Goal: Book appointment/travel/reservation

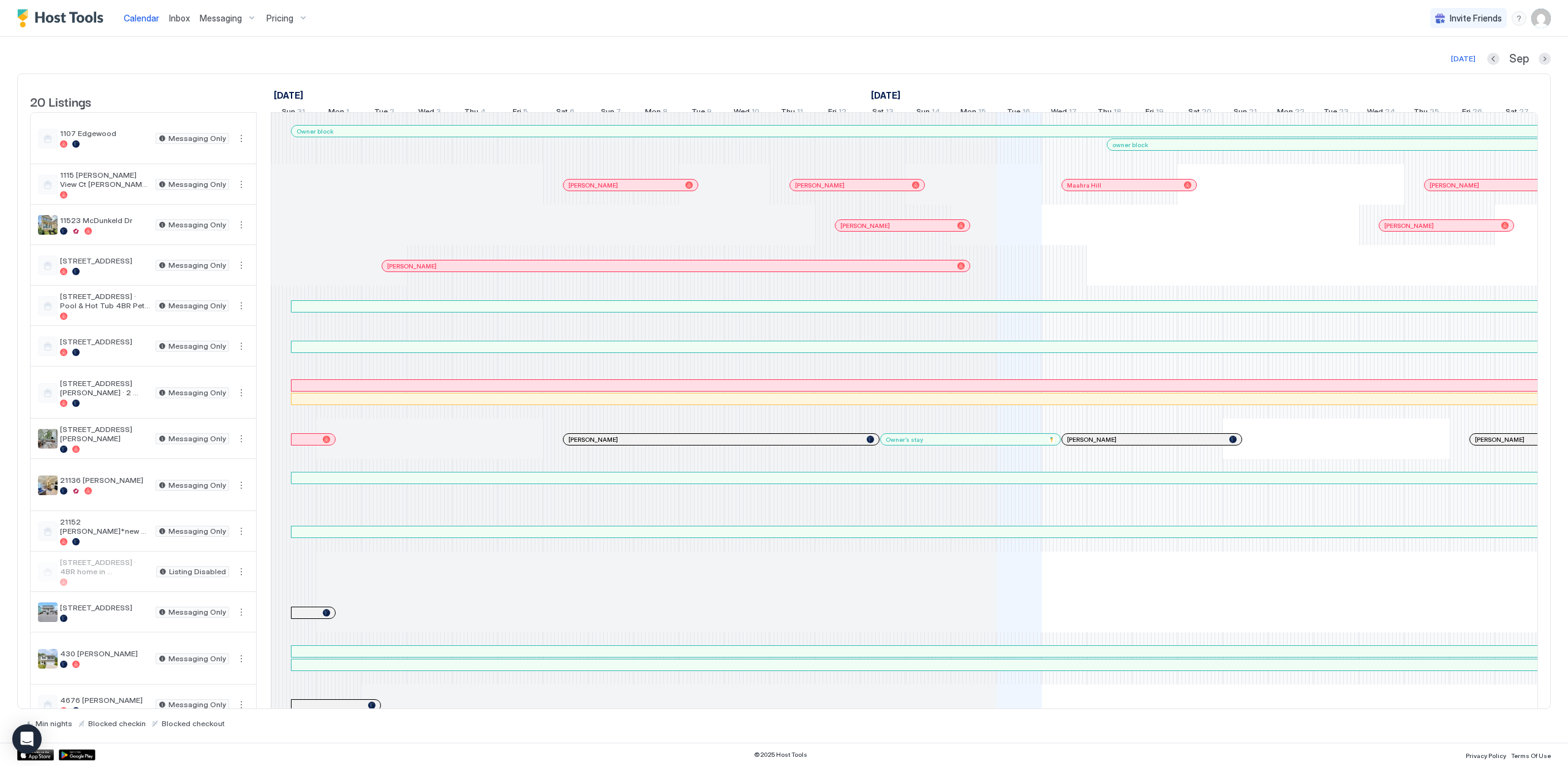
scroll to position [0, 680]
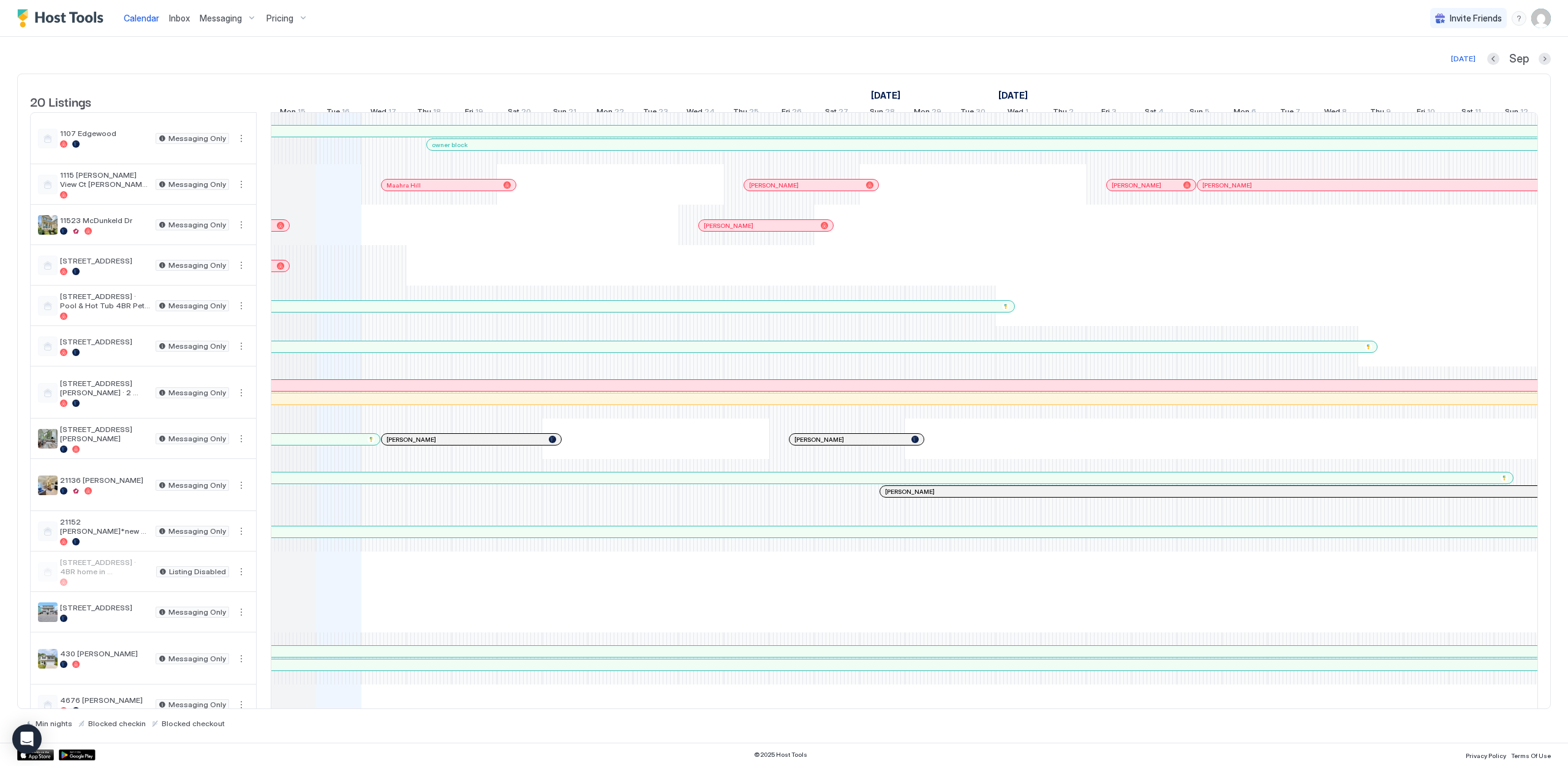
click at [142, 19] on span "Calendar" at bounding box center [141, 18] width 35 height 11
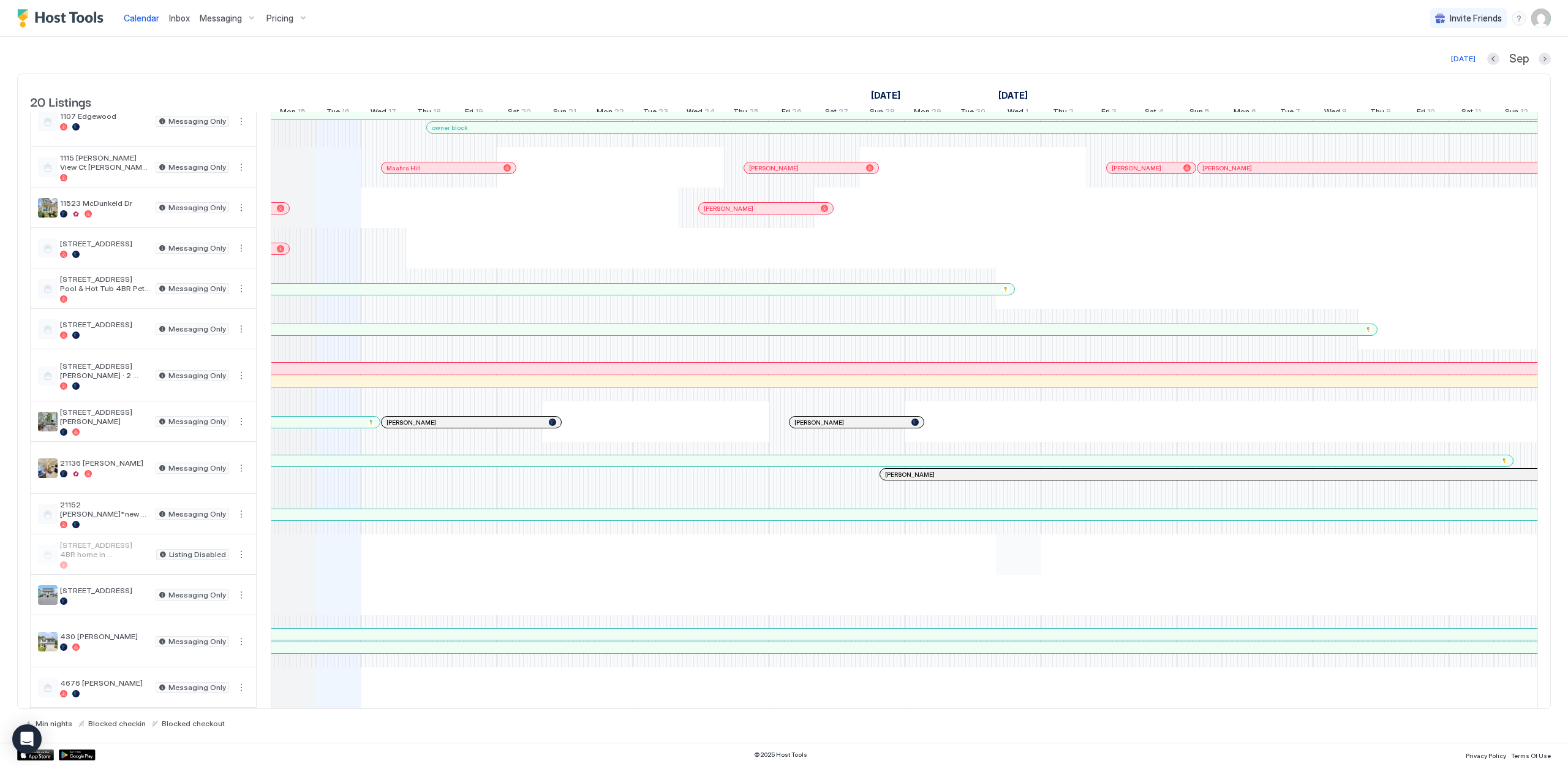
scroll to position [270, 0]
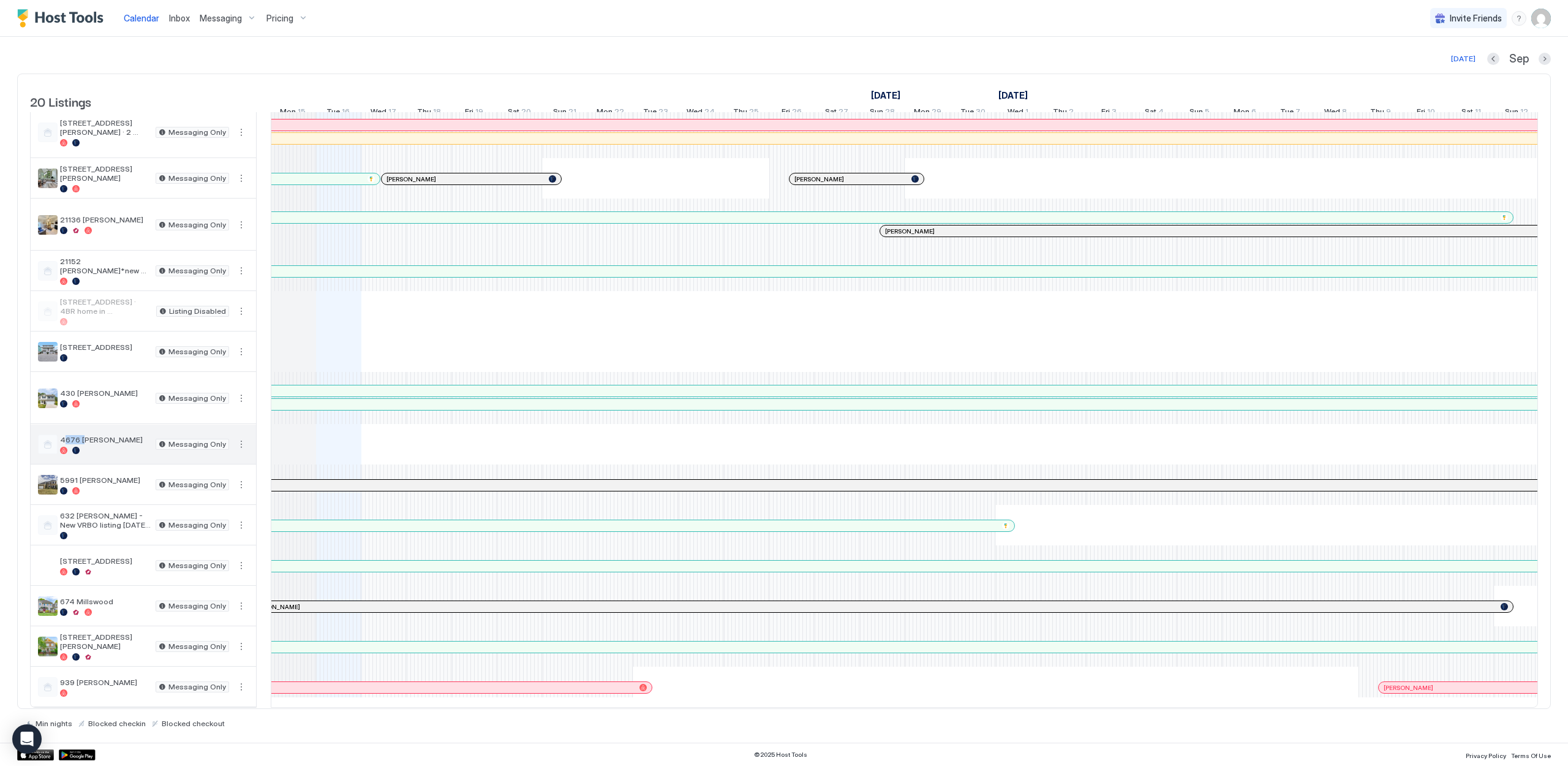
drag, startPoint x: 66, startPoint y: 440, endPoint x: 84, endPoint y: 441, distance: 18.0
click at [84, 441] on span "4676 [PERSON_NAME]" at bounding box center [105, 440] width 90 height 9
drag, startPoint x: 90, startPoint y: 441, endPoint x: 63, endPoint y: 437, distance: 27.3
click at [64, 437] on span "4676 [PERSON_NAME]" at bounding box center [105, 440] width 90 height 9
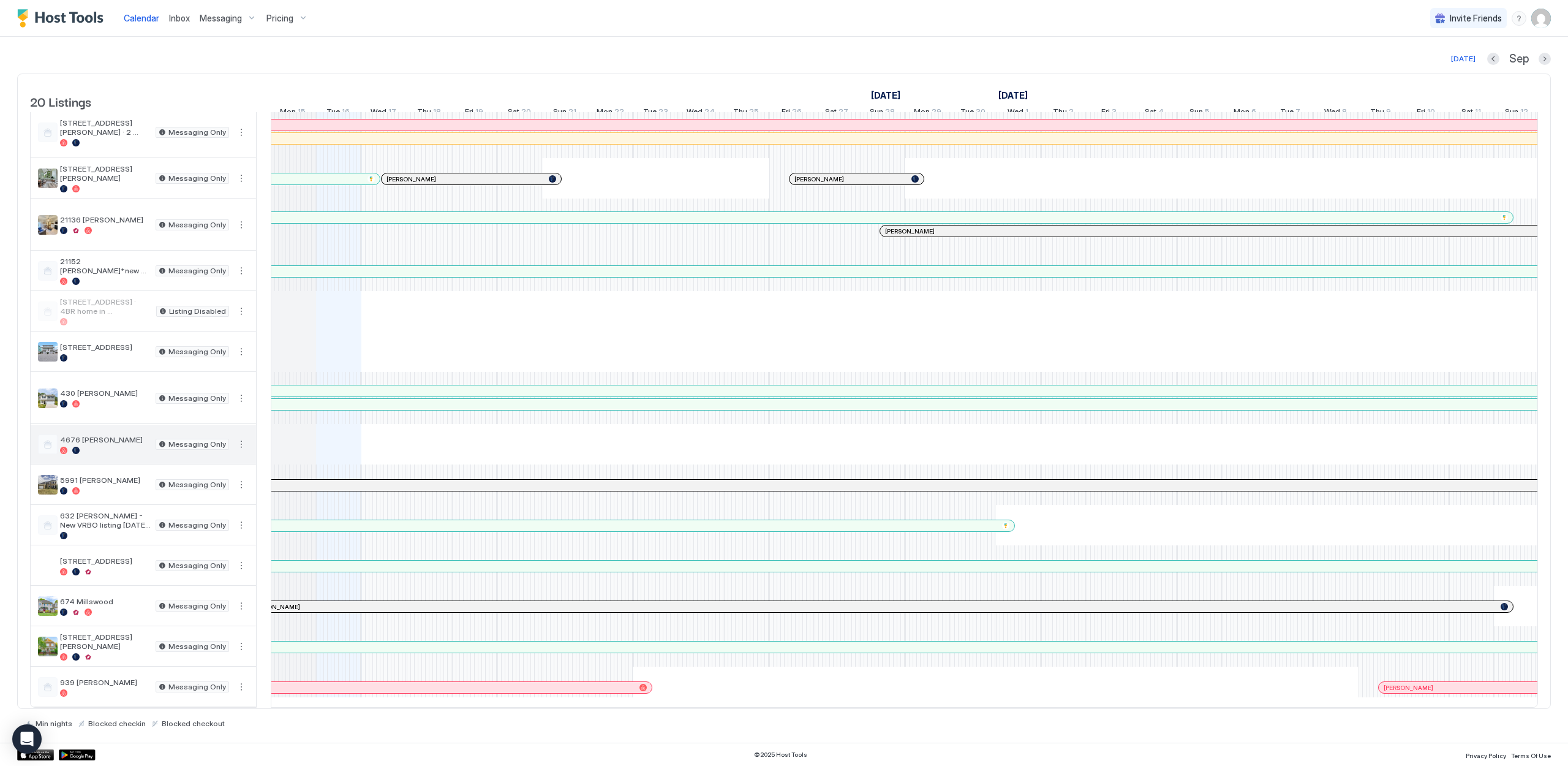
click at [63, 437] on span "4676 [PERSON_NAME]" at bounding box center [105, 440] width 90 height 9
drag, startPoint x: 70, startPoint y: 440, endPoint x: 117, endPoint y: 438, distance: 47.0
click at [116, 438] on span "4676 [PERSON_NAME]" at bounding box center [105, 440] width 90 height 9
click at [117, 438] on span "4676 [PERSON_NAME]" at bounding box center [105, 440] width 90 height 9
click at [93, 439] on span "4676 [PERSON_NAME]" at bounding box center [105, 440] width 90 height 9
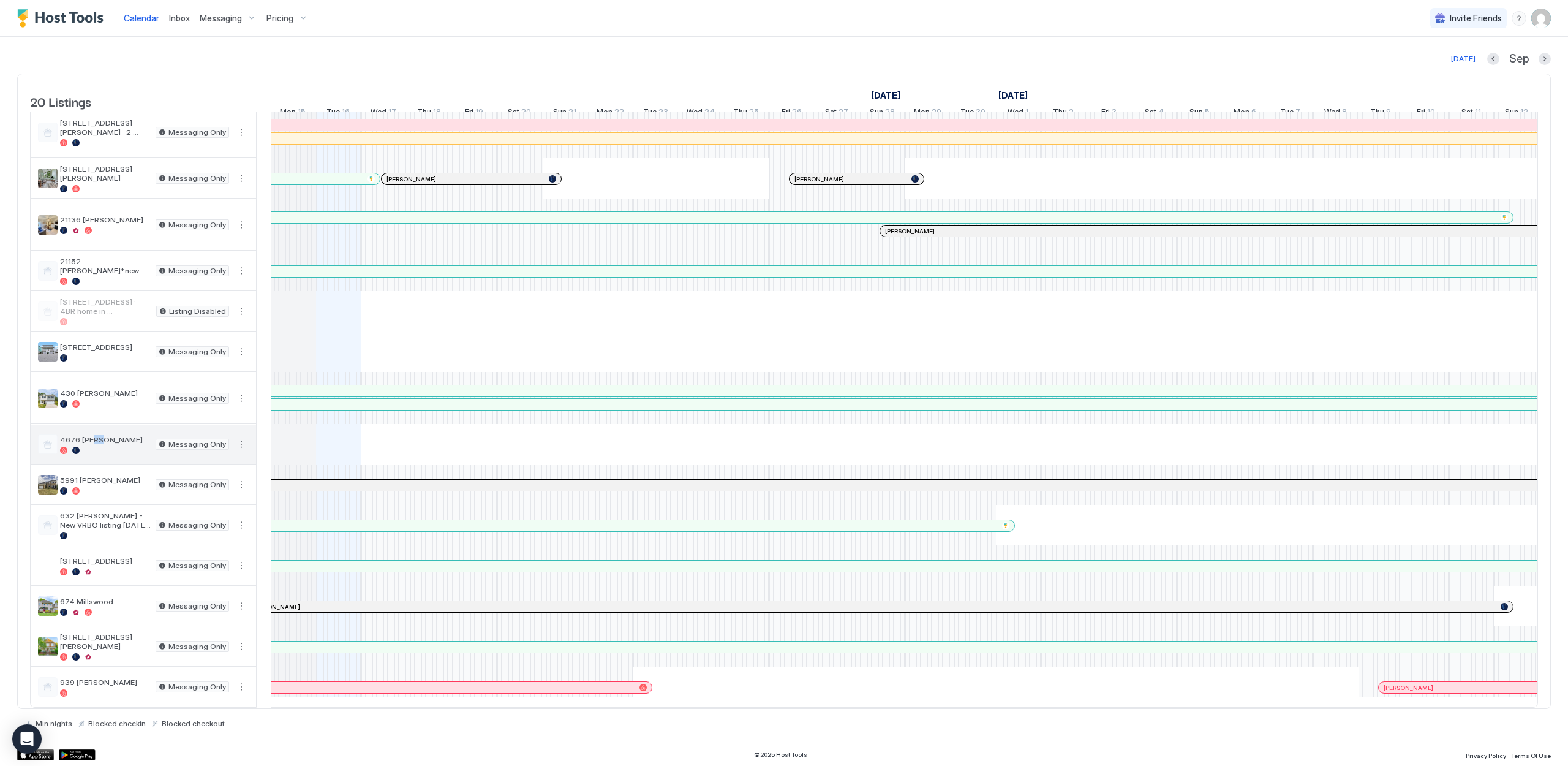
click at [93, 439] on span "4676 [PERSON_NAME]" at bounding box center [105, 440] width 90 height 9
drag, startPoint x: 93, startPoint y: 438, endPoint x: 106, endPoint y: 437, distance: 13.0
click at [104, 437] on span "4676 [PERSON_NAME]" at bounding box center [105, 440] width 90 height 9
click at [106, 437] on span "4676 [PERSON_NAME]" at bounding box center [105, 440] width 90 height 9
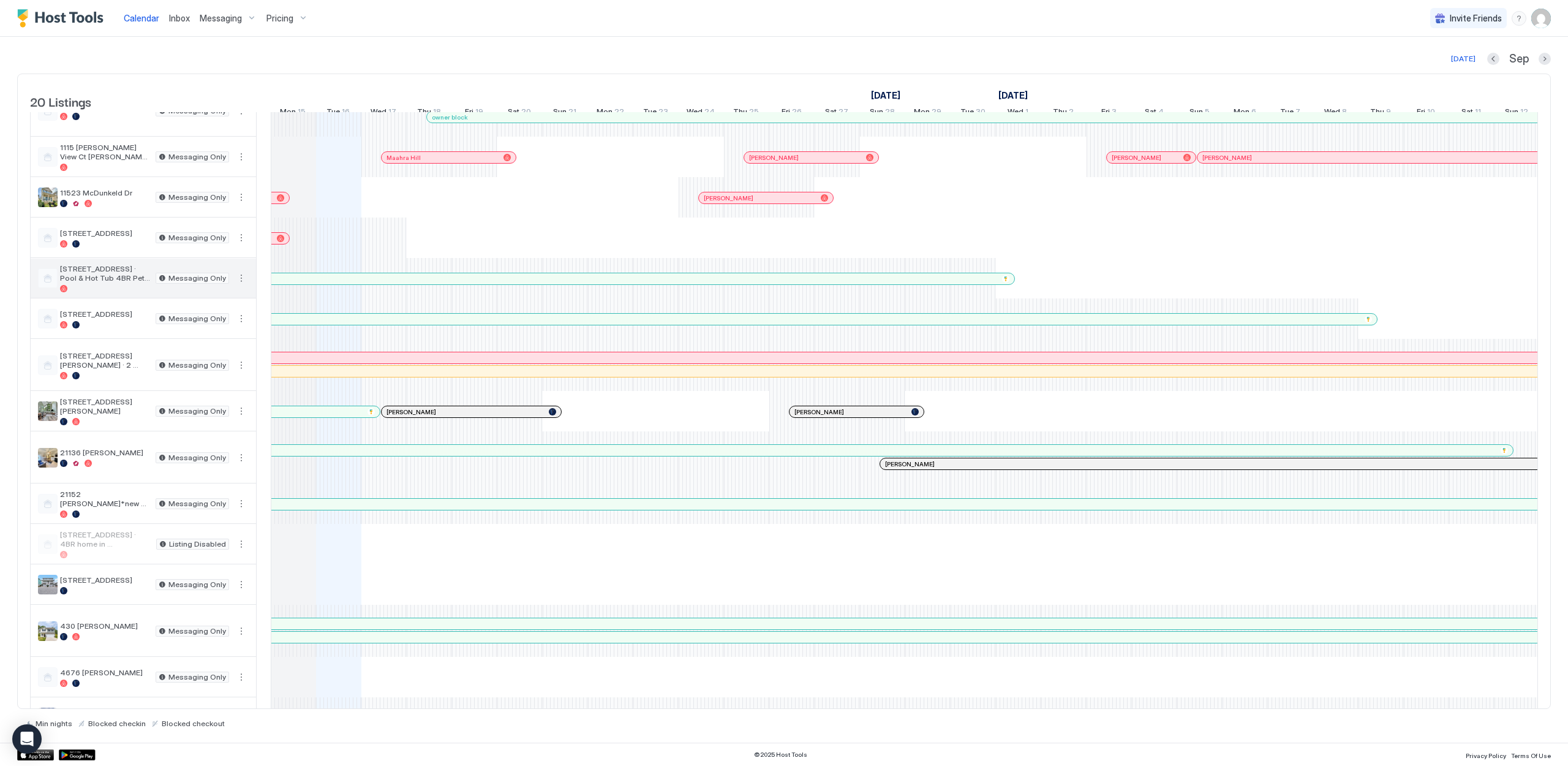
scroll to position [6, 0]
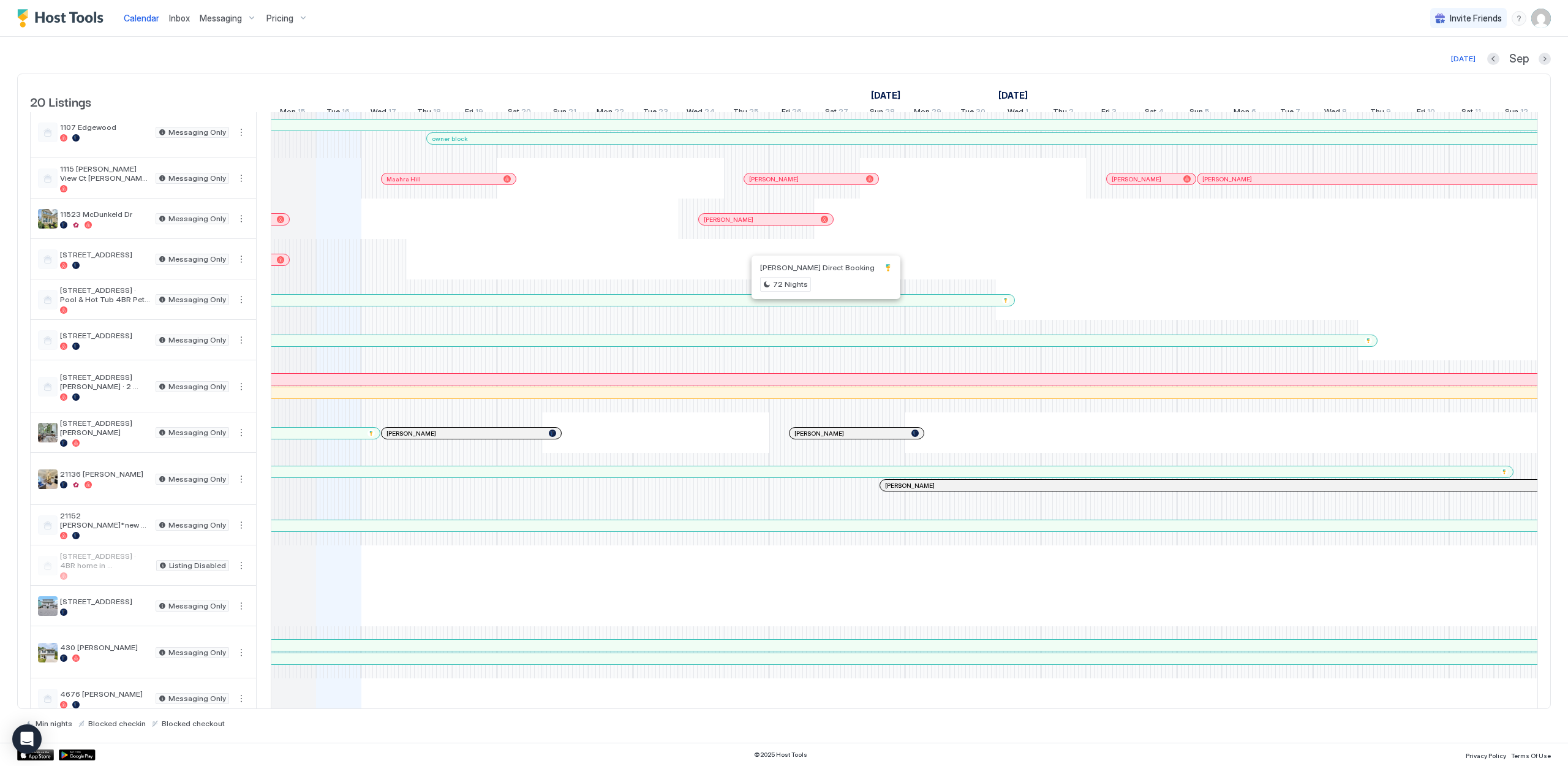
click at [815, 305] on div at bounding box center [815, 300] width 10 height 10
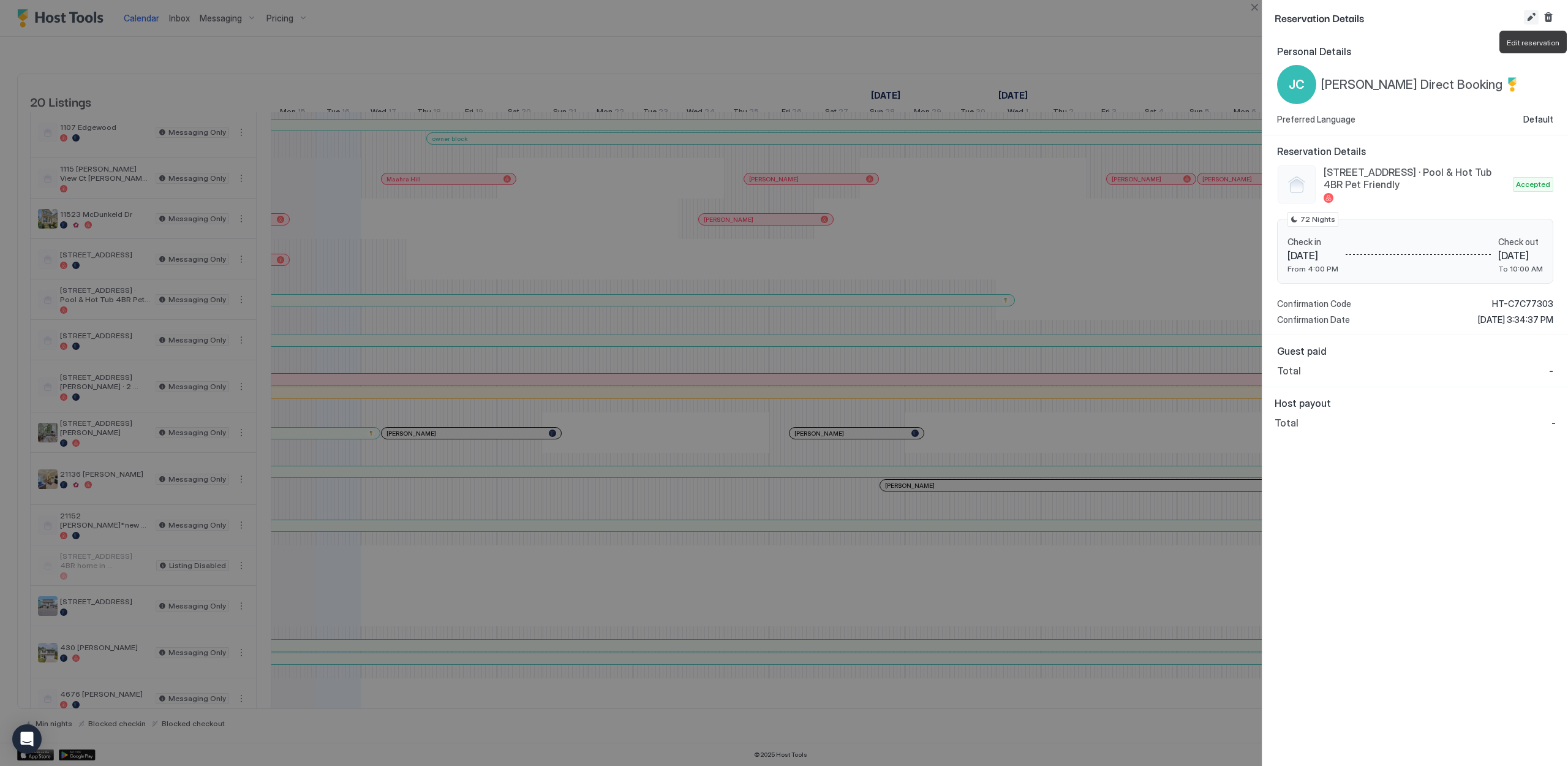
click at [1532, 17] on button "Edit reservation" at bounding box center [1532, 17] width 15 height 15
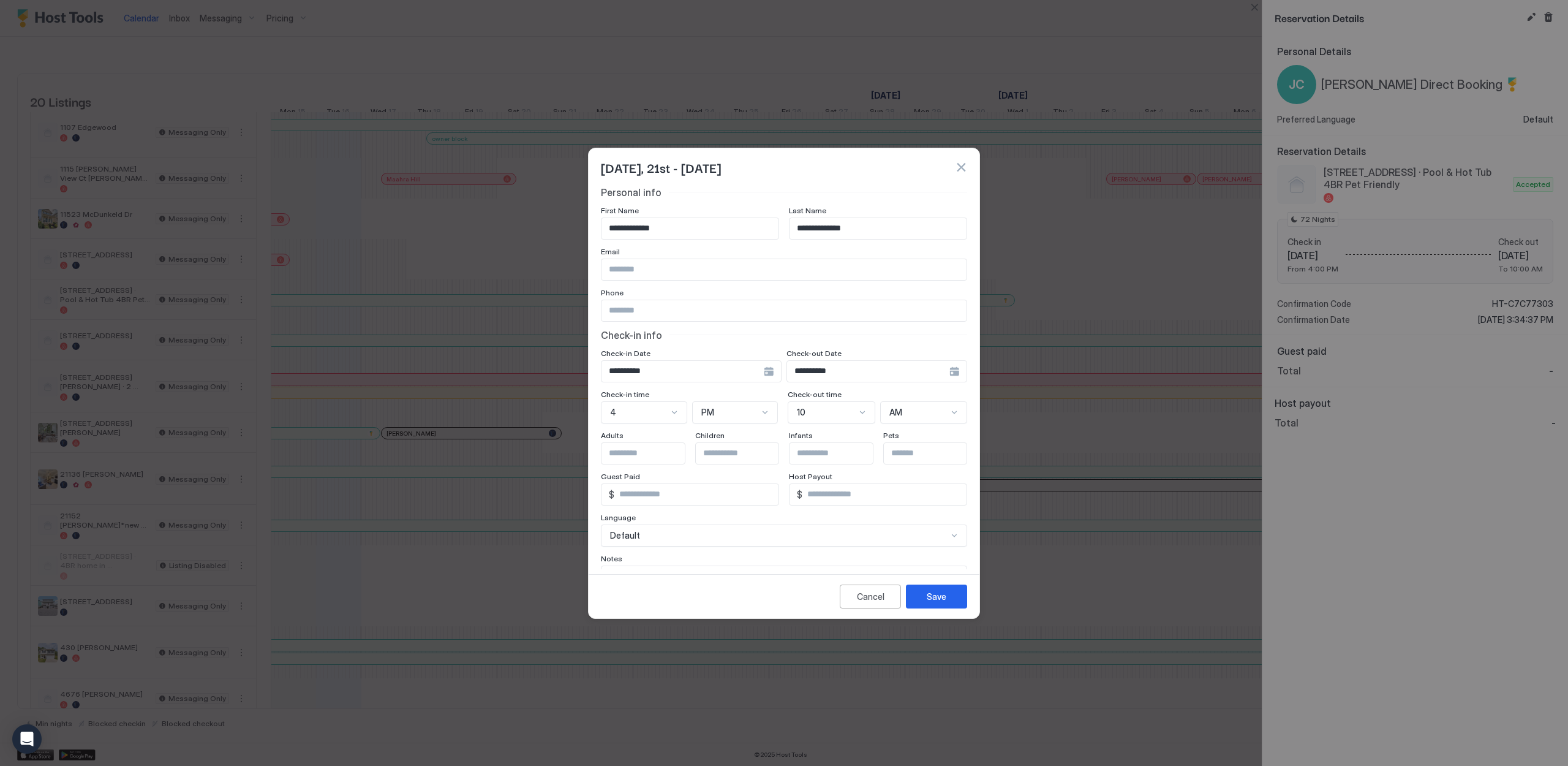
click at [946, 372] on input "**********" at bounding box center [868, 372] width 162 height 21
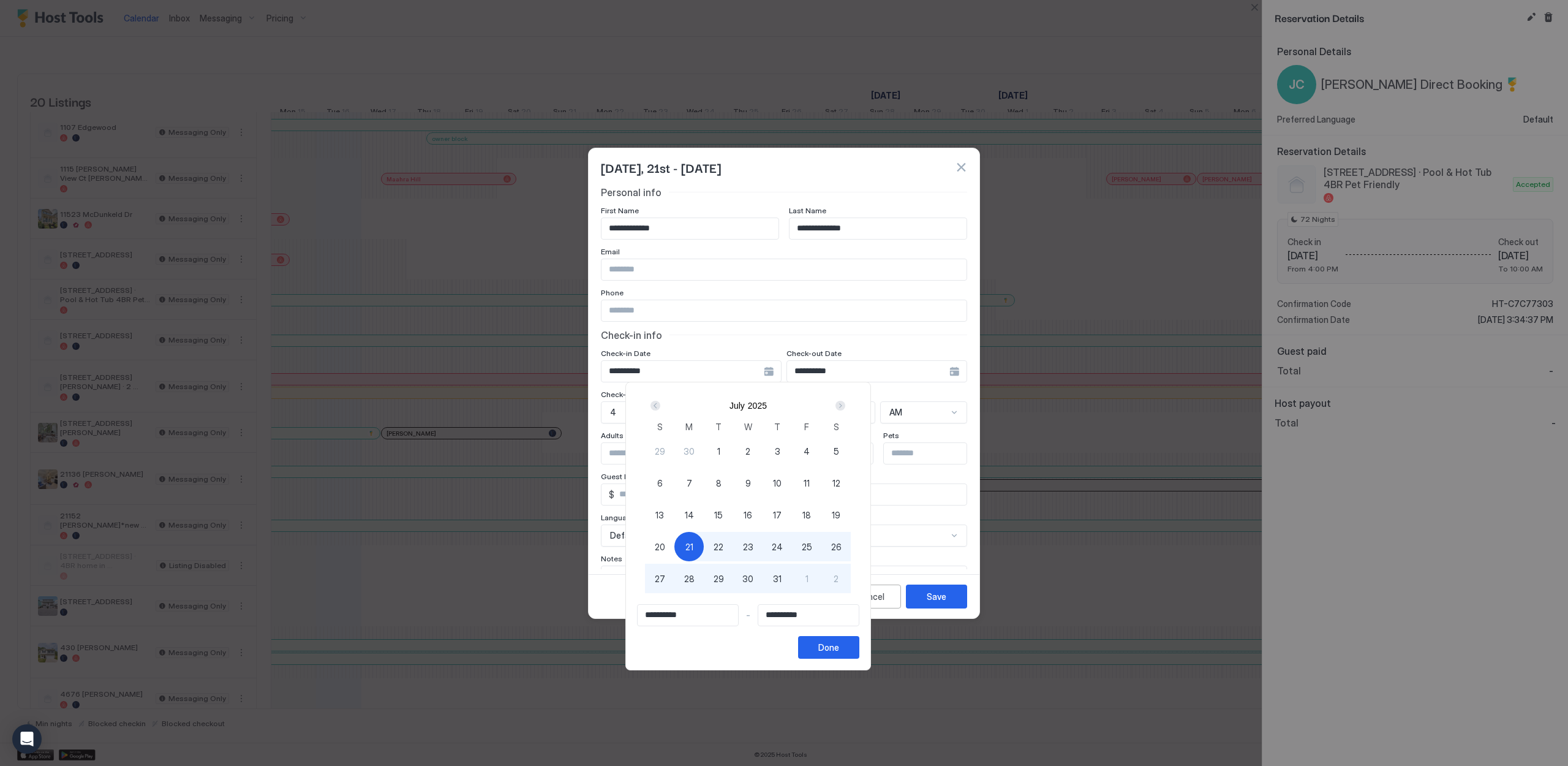
click at [693, 548] on span "21" at bounding box center [689, 547] width 8 height 13
click at [845, 405] on div "Next" at bounding box center [840, 406] width 10 height 10
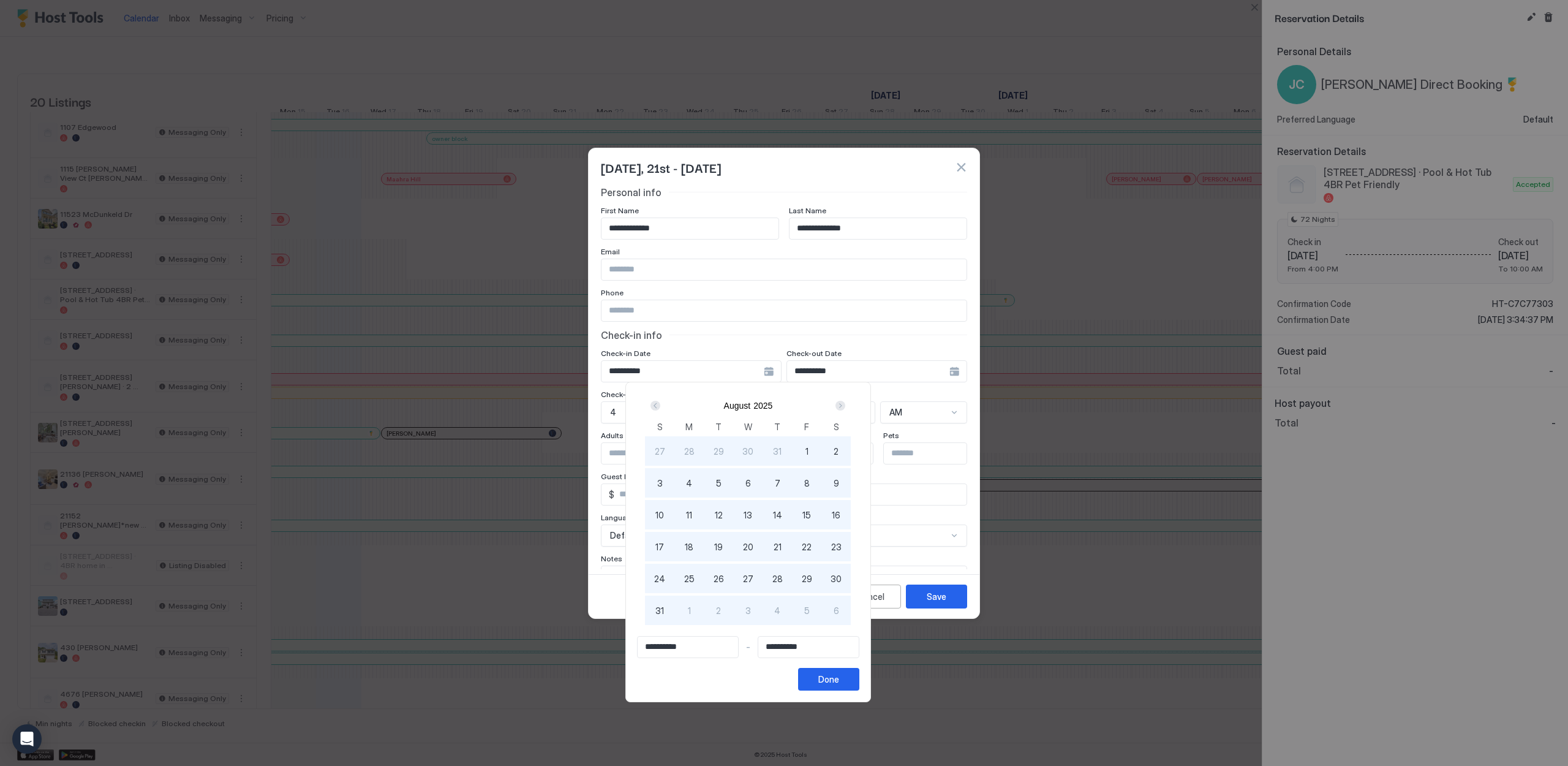
click at [845, 405] on div "Next" at bounding box center [840, 406] width 10 height 10
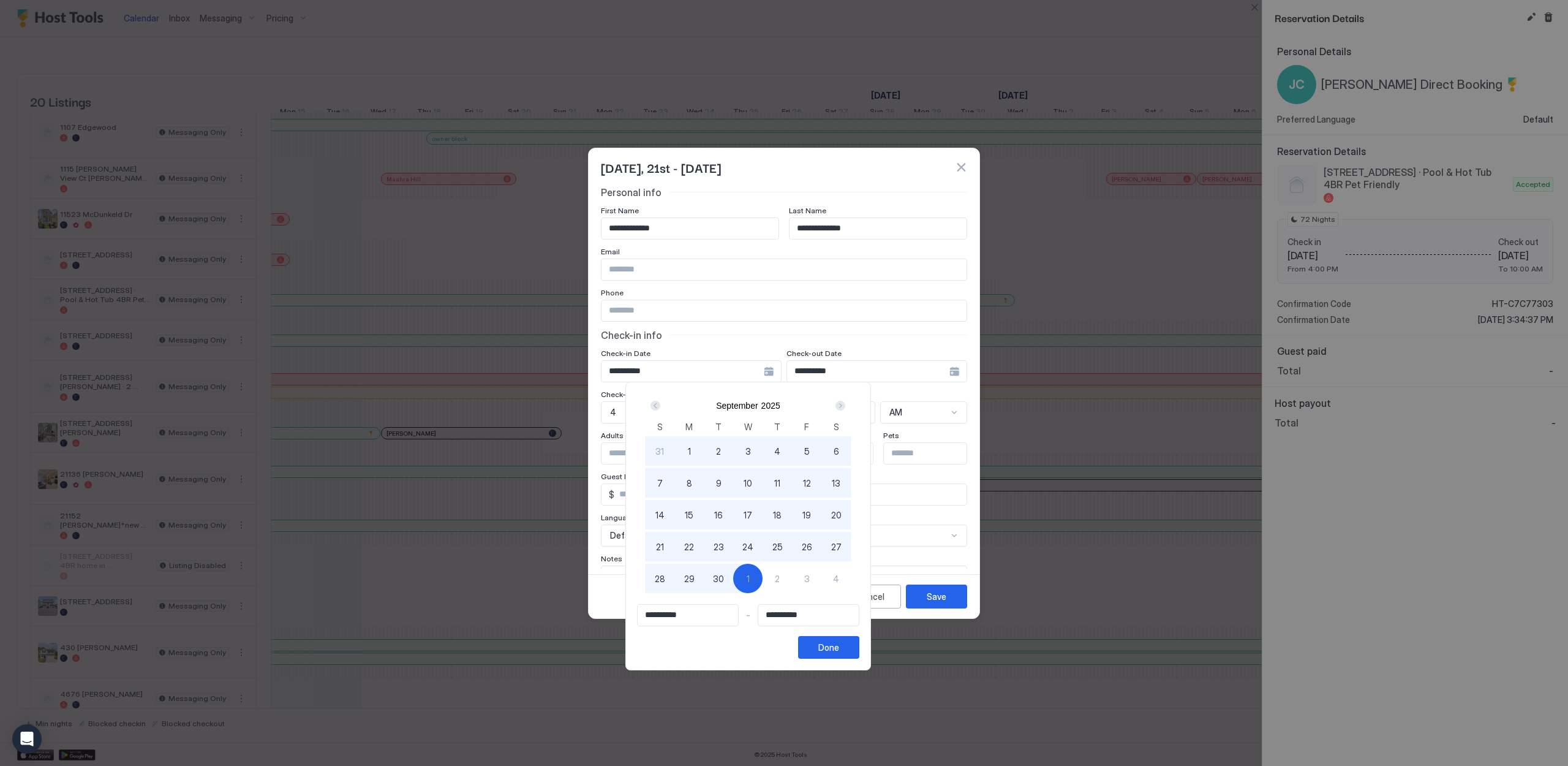
click at [845, 405] on div "Next" at bounding box center [840, 406] width 10 height 10
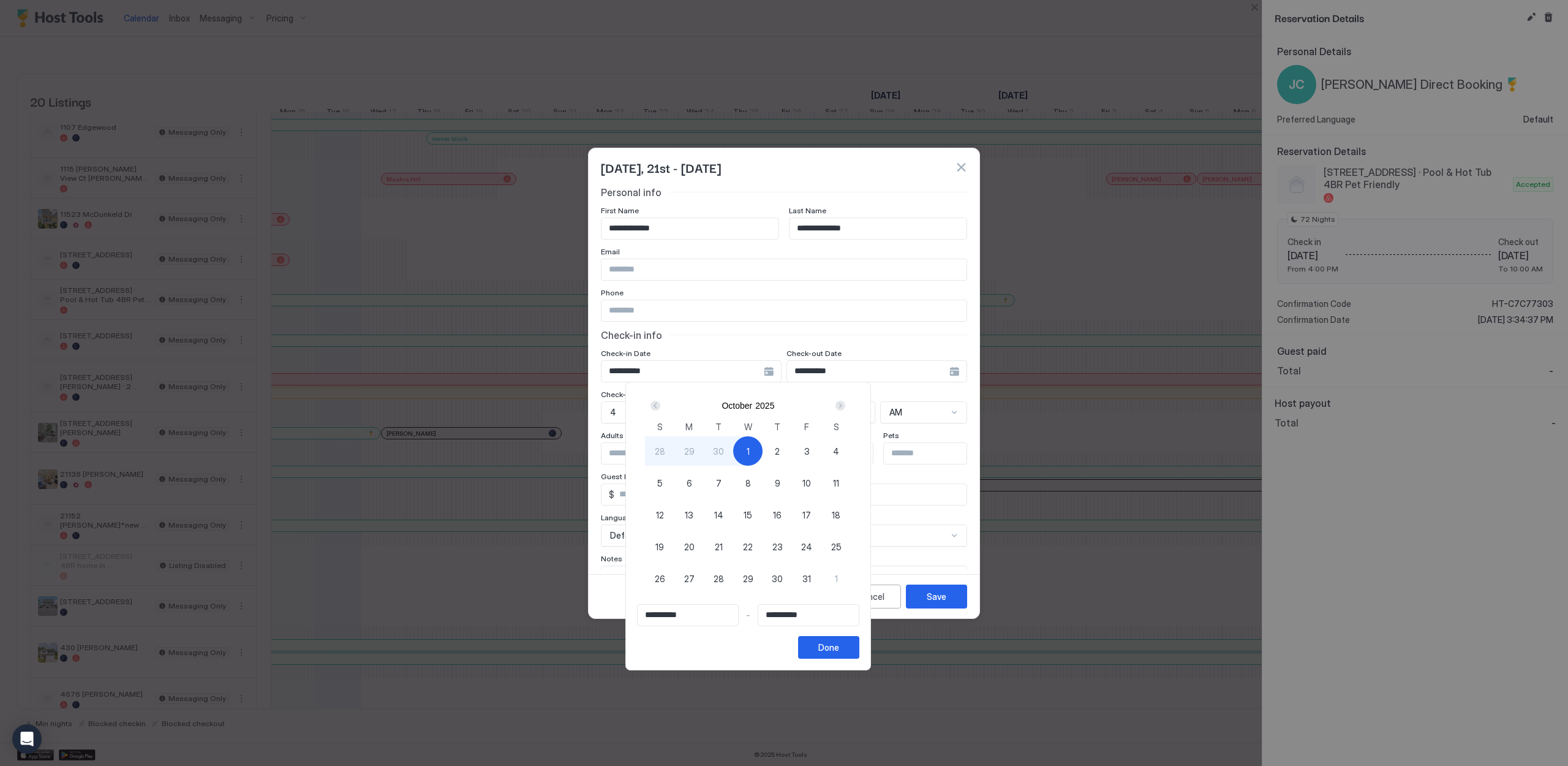
click at [851, 450] on div "4" at bounding box center [836, 451] width 29 height 29
type input "**********"
click at [839, 651] on div "Done" at bounding box center [829, 647] width 21 height 13
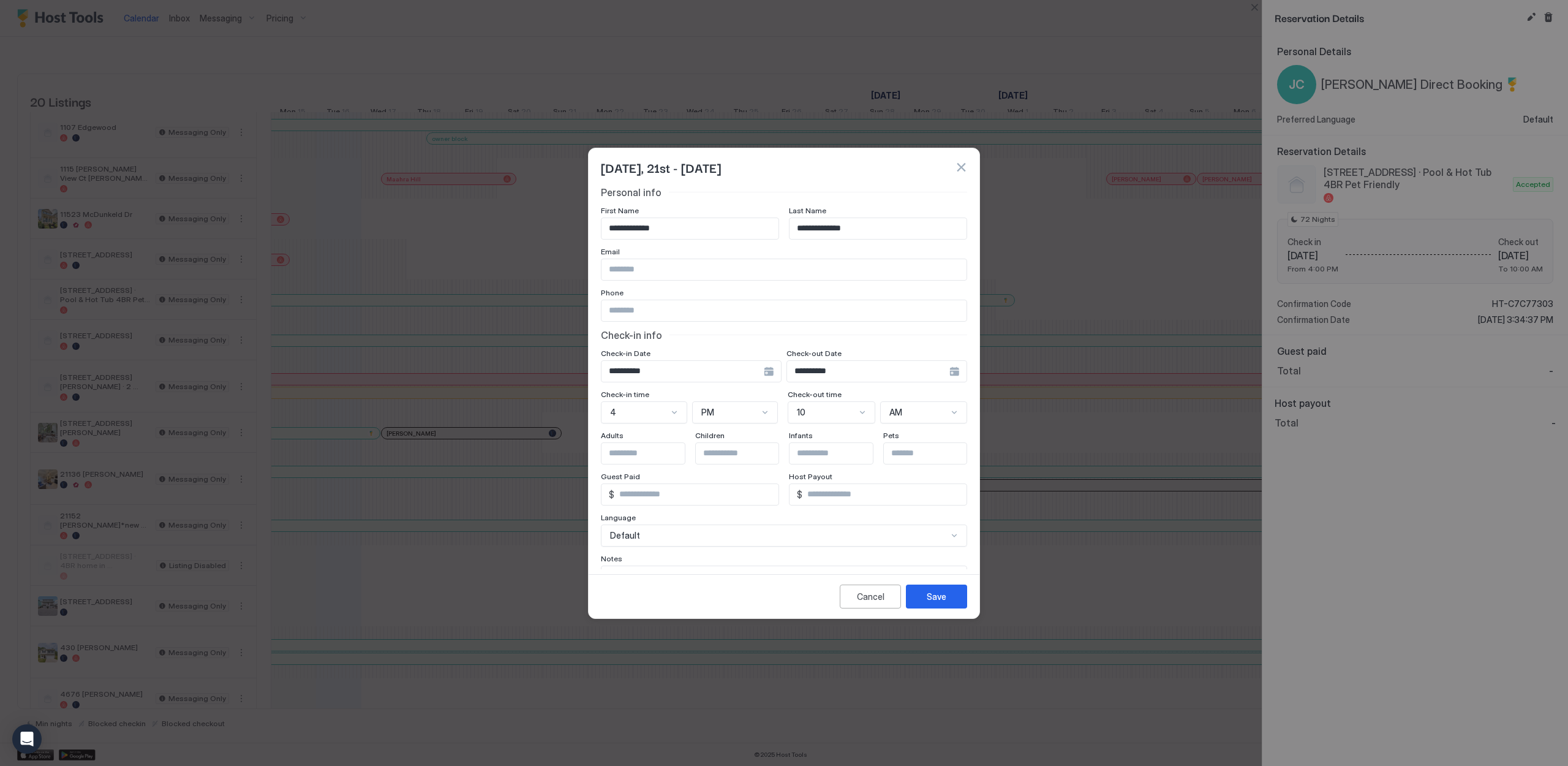
click at [861, 415] on div "10" at bounding box center [831, 412] width 87 height 22
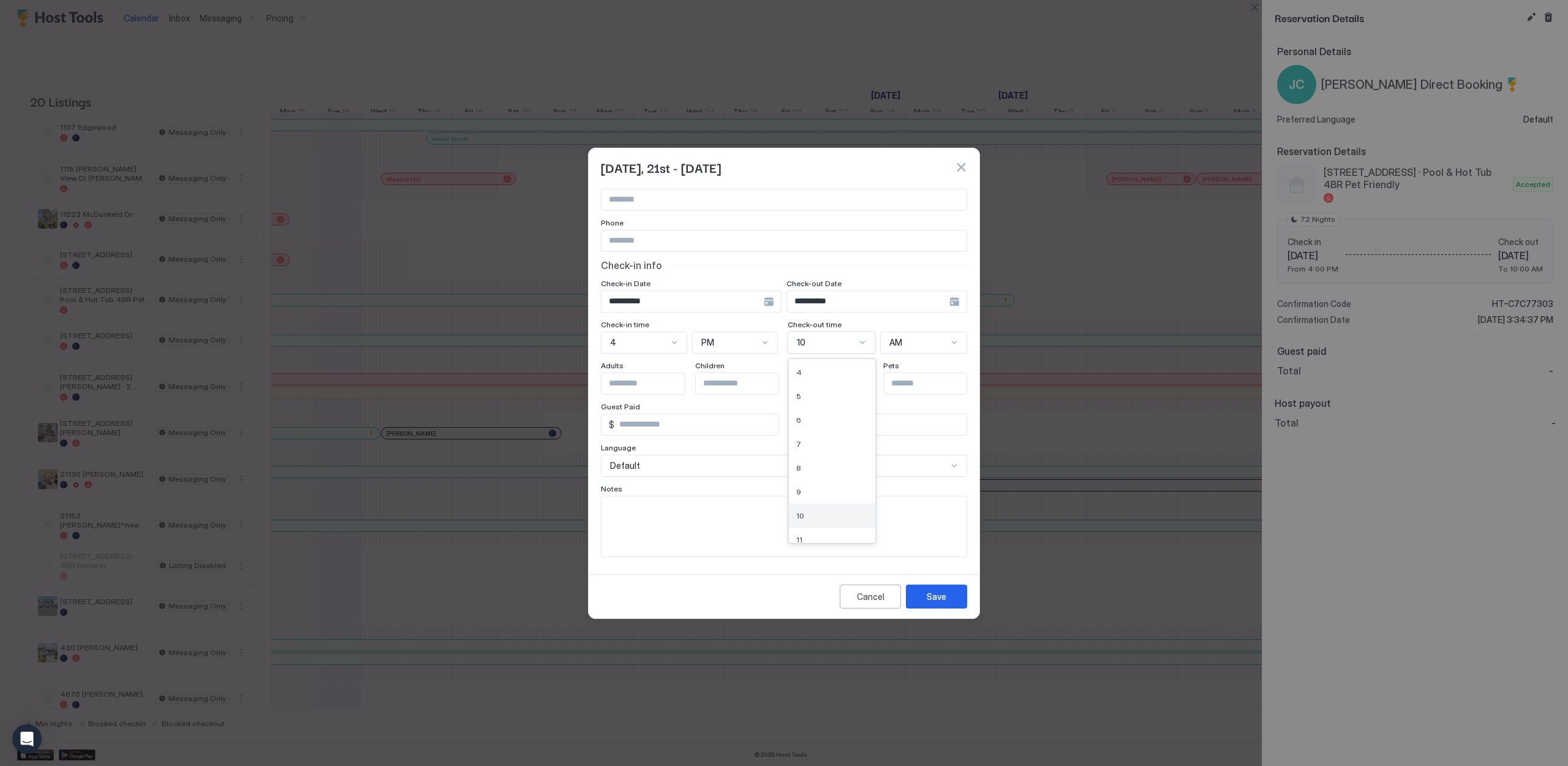
scroll to position [81, 0]
click at [809, 524] on div "11" at bounding box center [832, 529] width 87 height 24
click at [943, 592] on div "Save" at bounding box center [937, 596] width 20 height 13
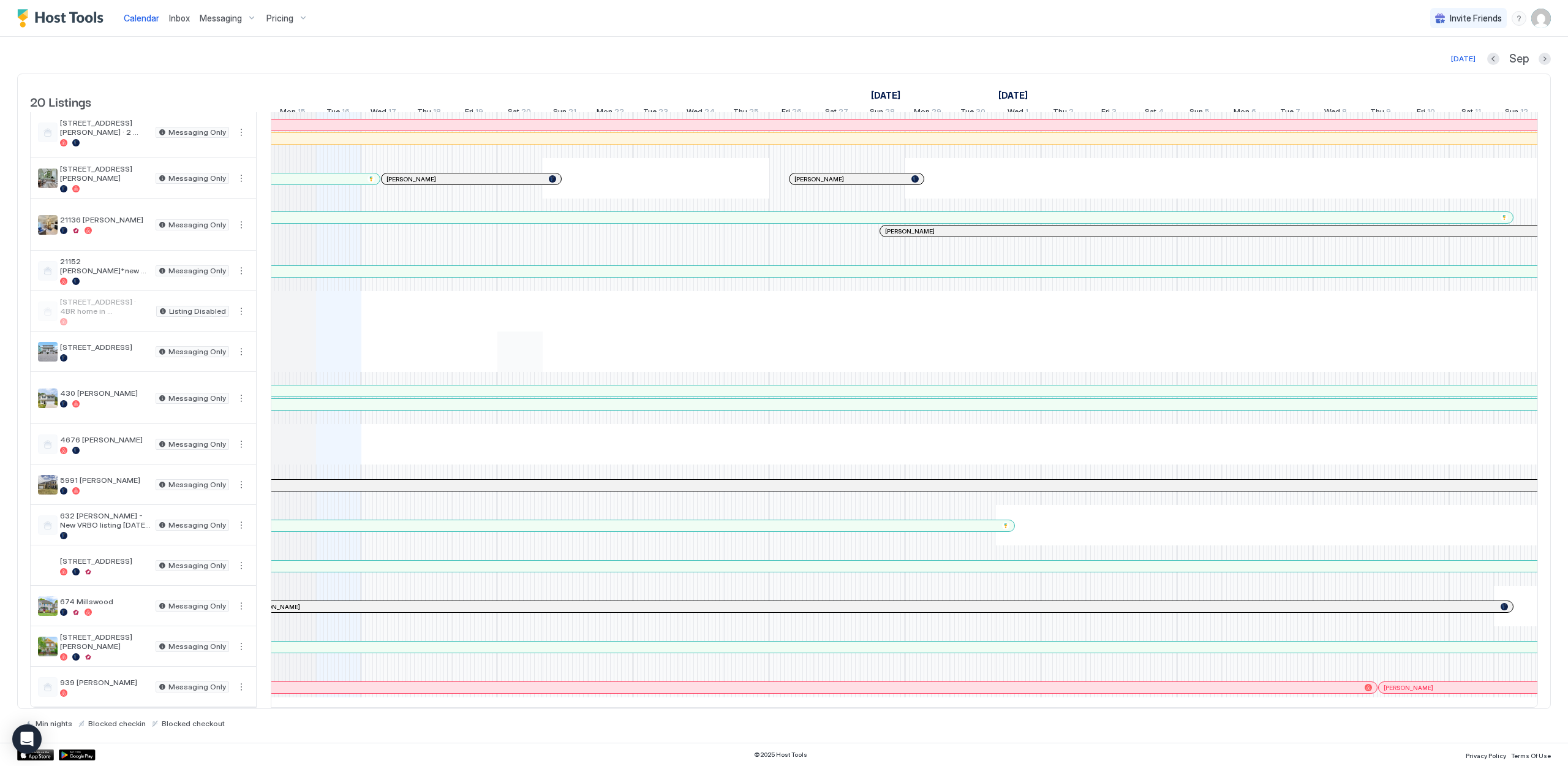
scroll to position [0, 0]
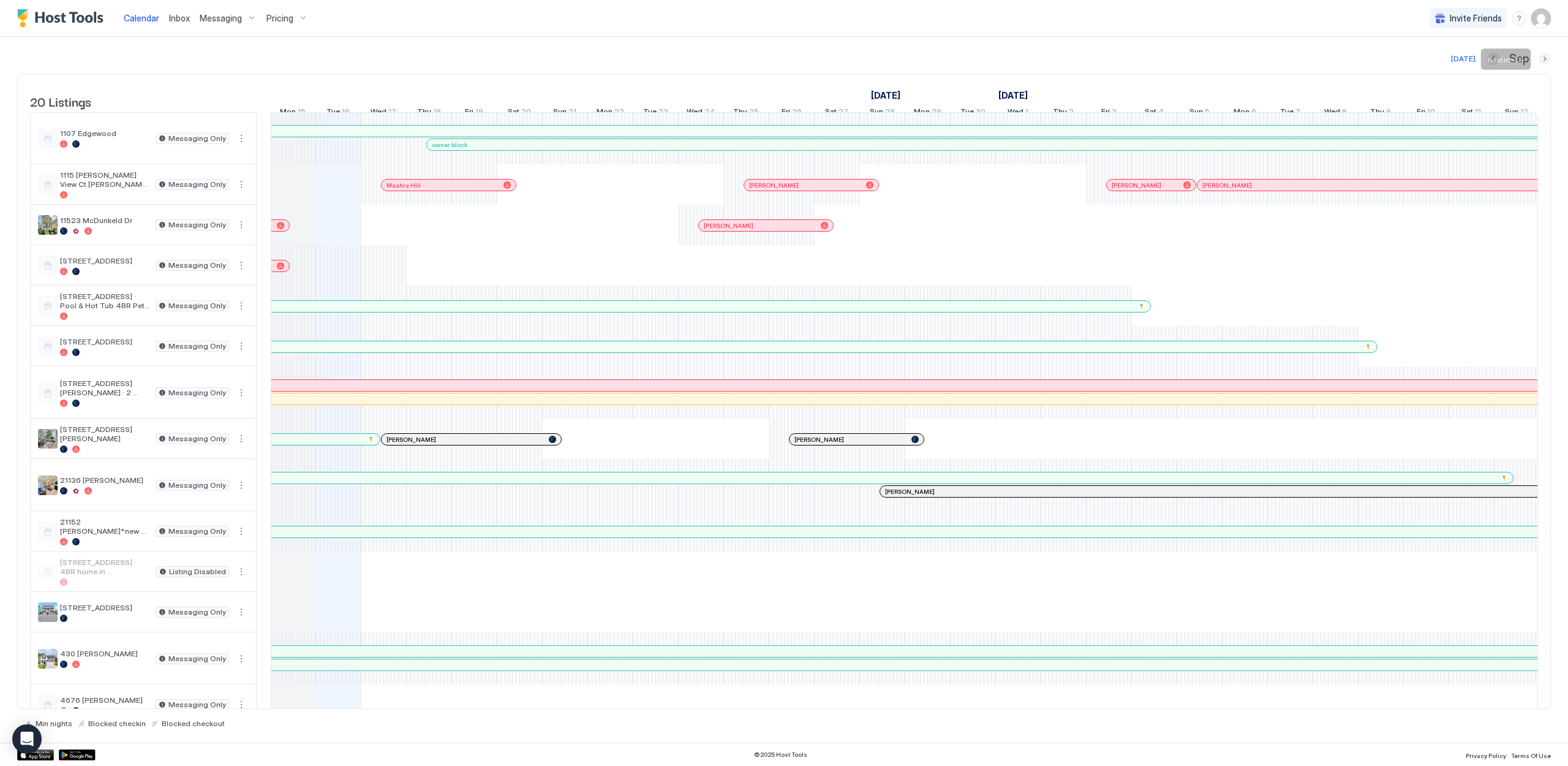
click at [1544, 61] on button "Next month" at bounding box center [1545, 59] width 12 height 12
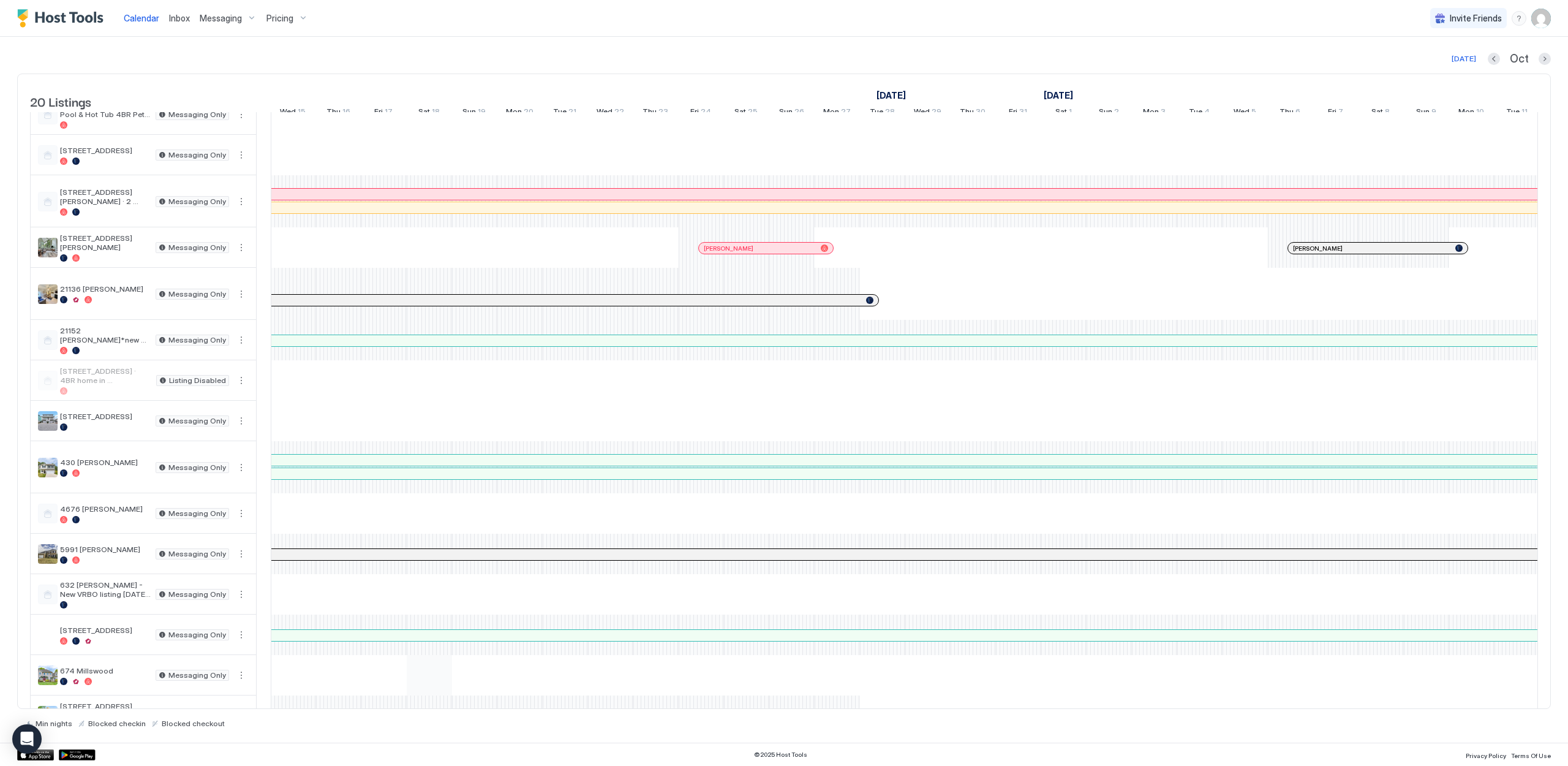
scroll to position [270, 0]
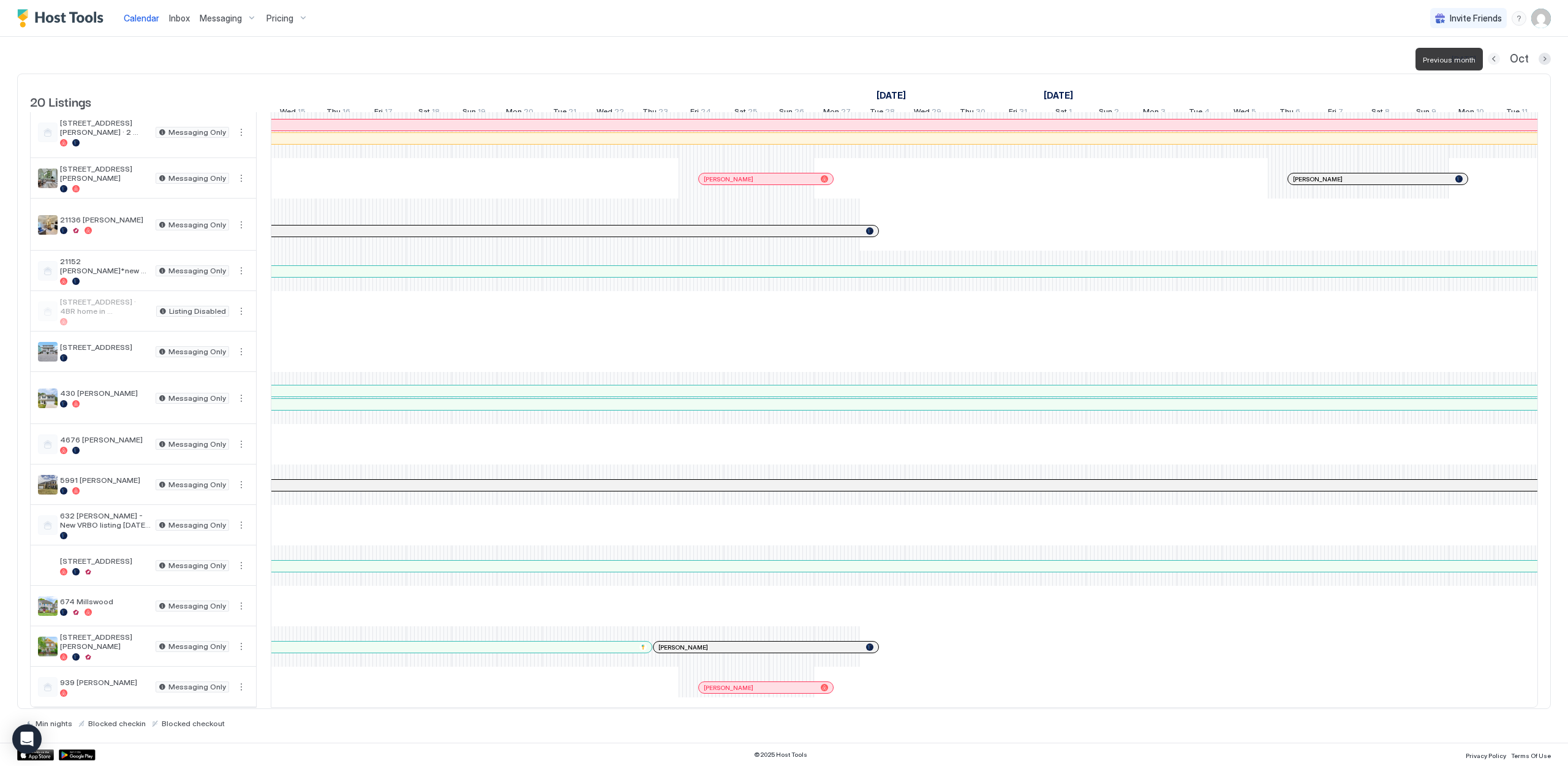
click at [1493, 58] on button "Previous month" at bounding box center [1494, 59] width 12 height 12
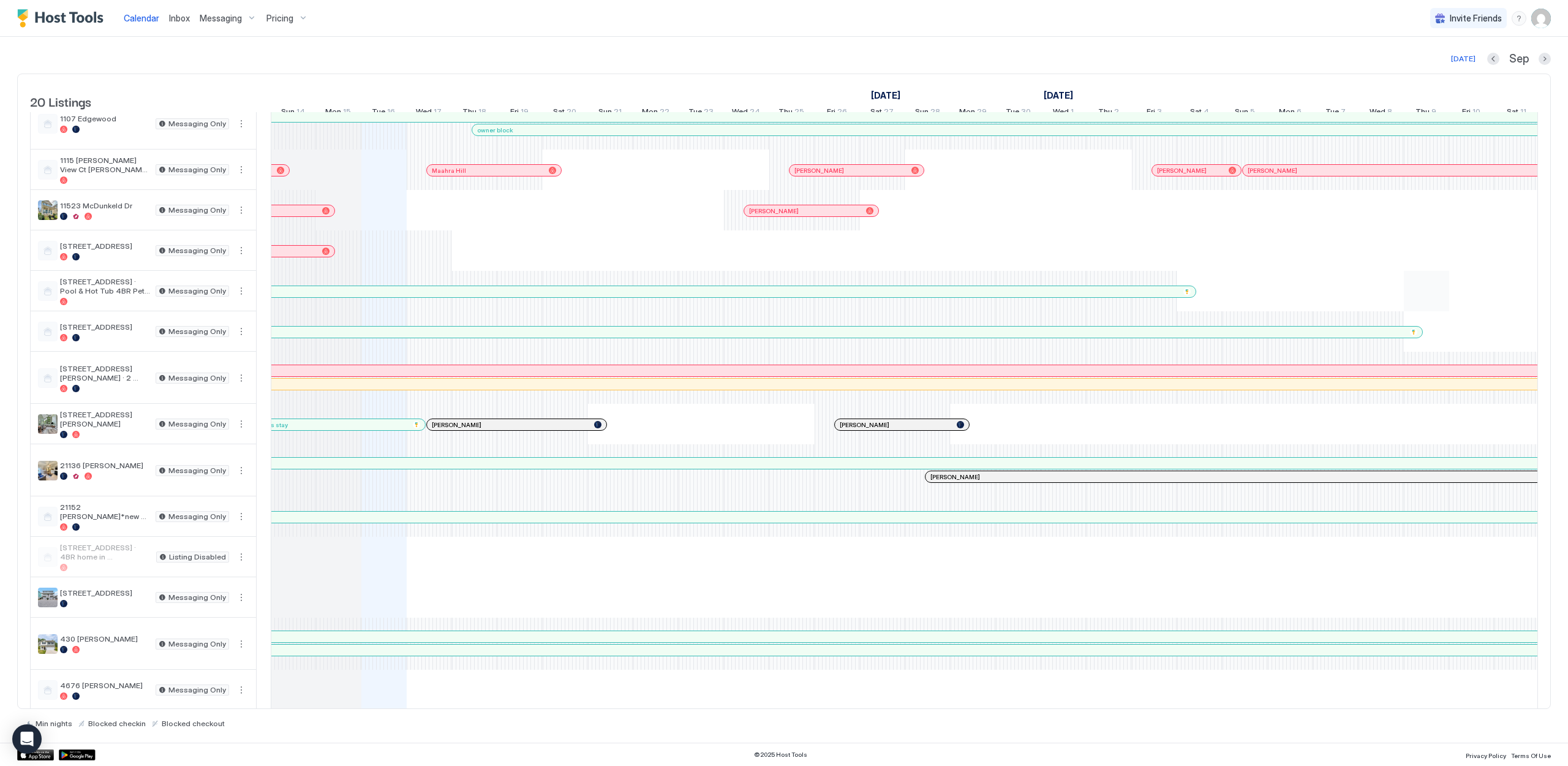
scroll to position [0, 0]
